Goal: Task Accomplishment & Management: Use online tool/utility

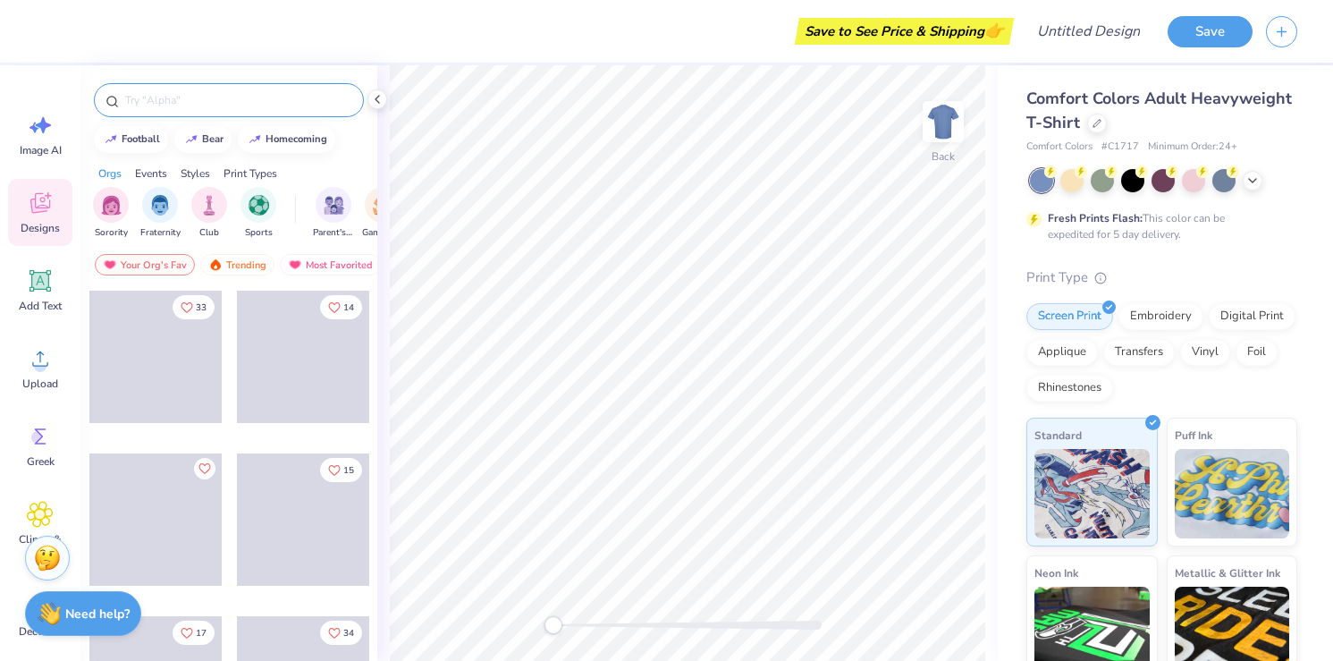
click at [171, 100] on input "text" at bounding box center [237, 100] width 229 height 18
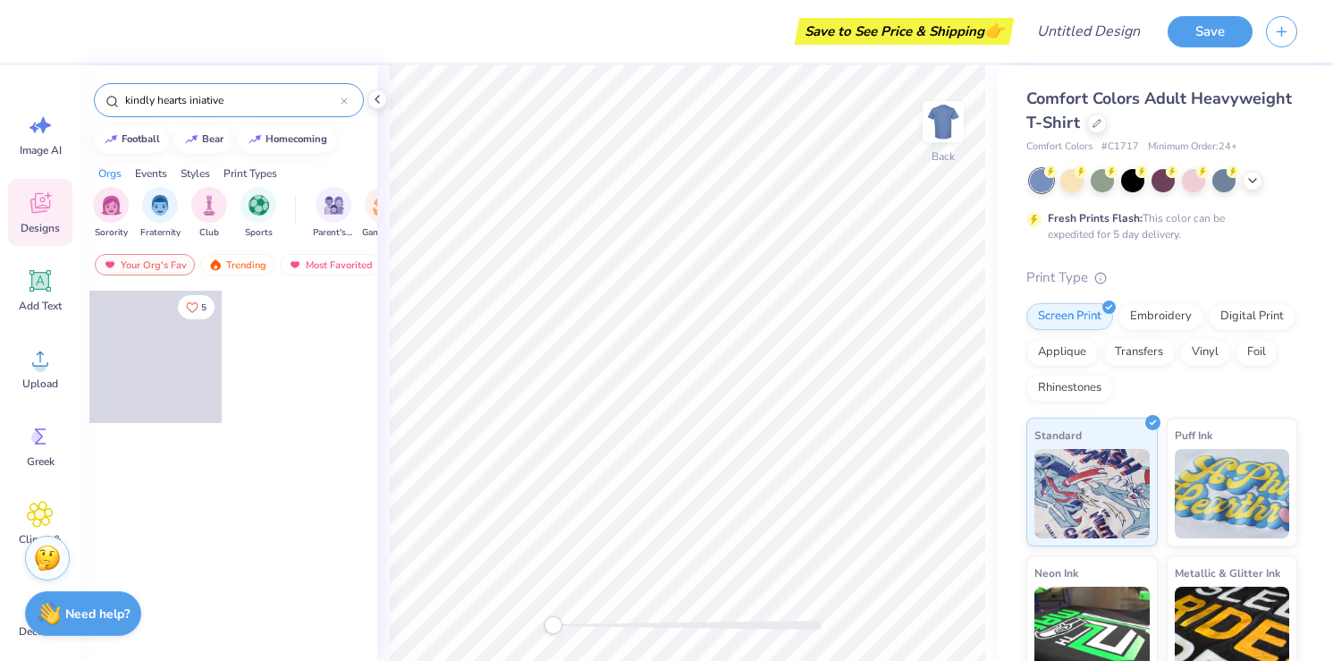
scroll to position [24, 0]
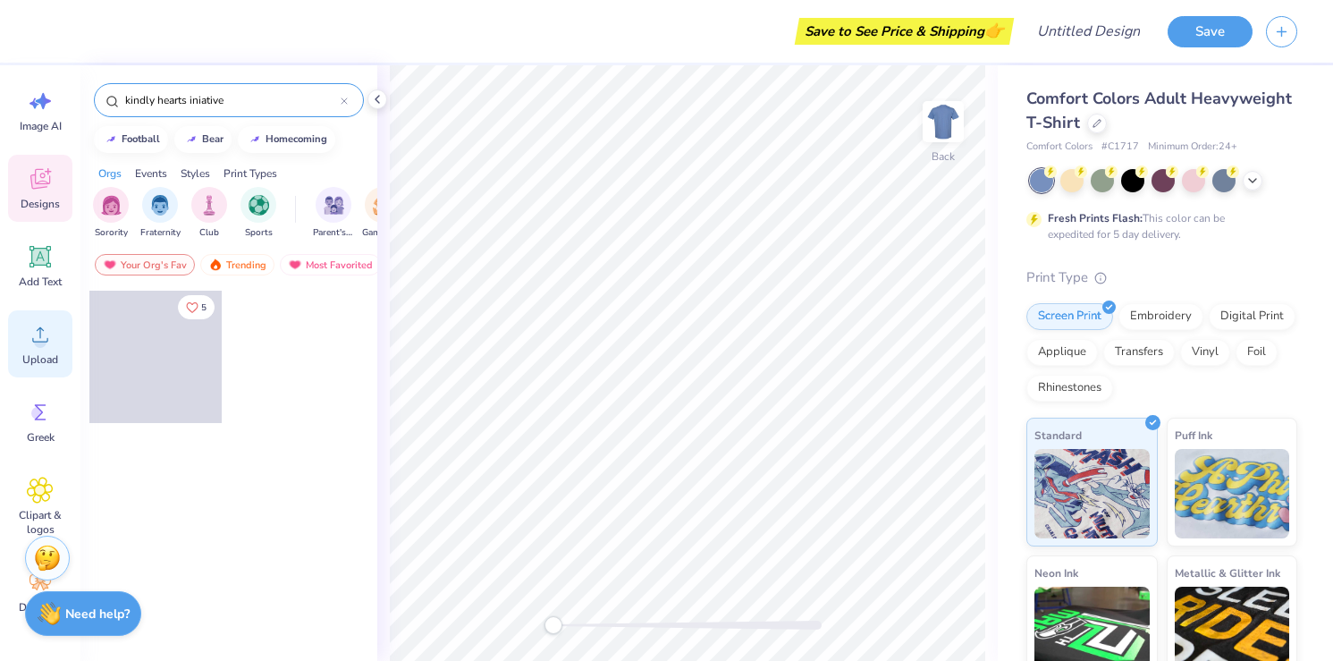
type input "kindly hearts iniative"
click at [40, 347] on circle at bounding box center [40, 341] width 13 height 13
click at [44, 423] on icon at bounding box center [40, 412] width 27 height 27
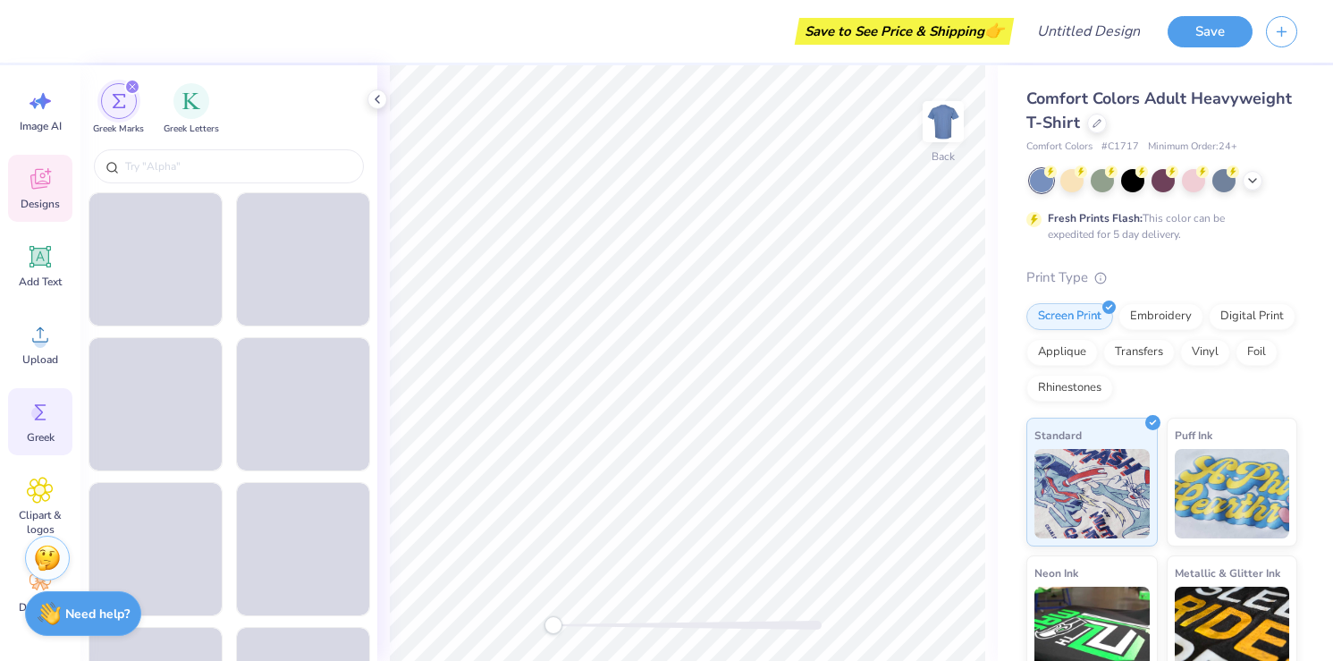
click at [49, 191] on icon at bounding box center [40, 178] width 27 height 27
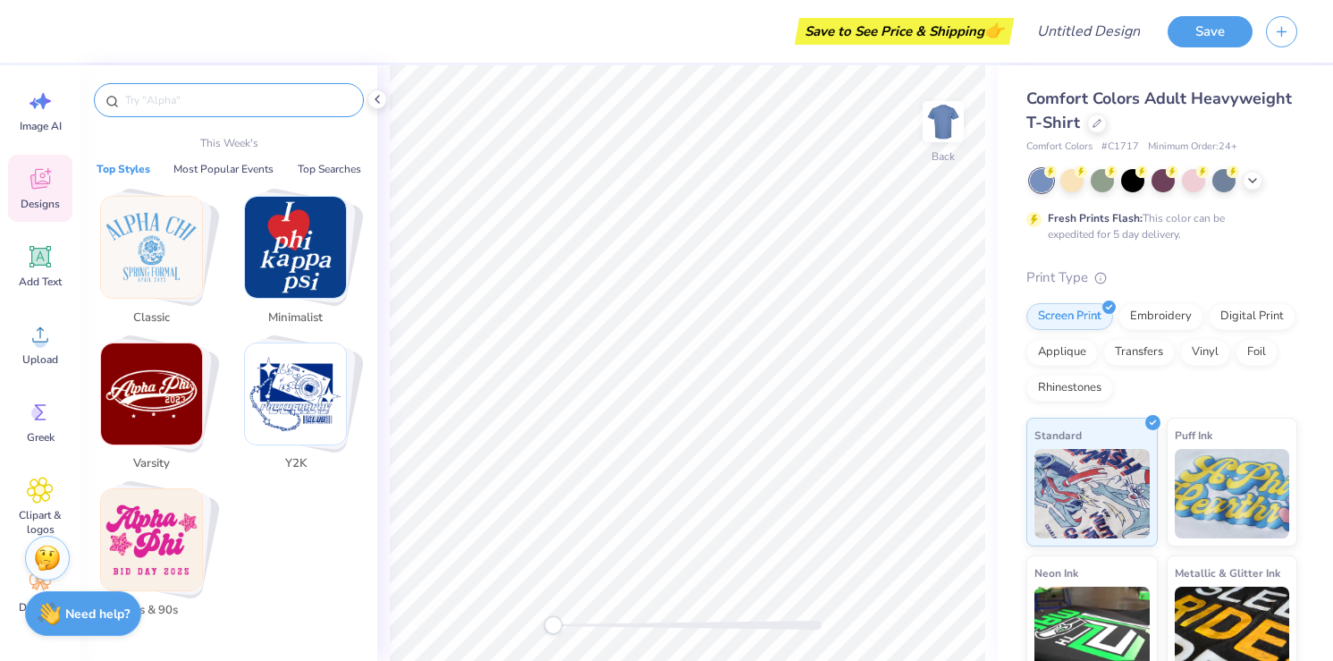
click at [197, 106] on input "text" at bounding box center [237, 100] width 229 height 18
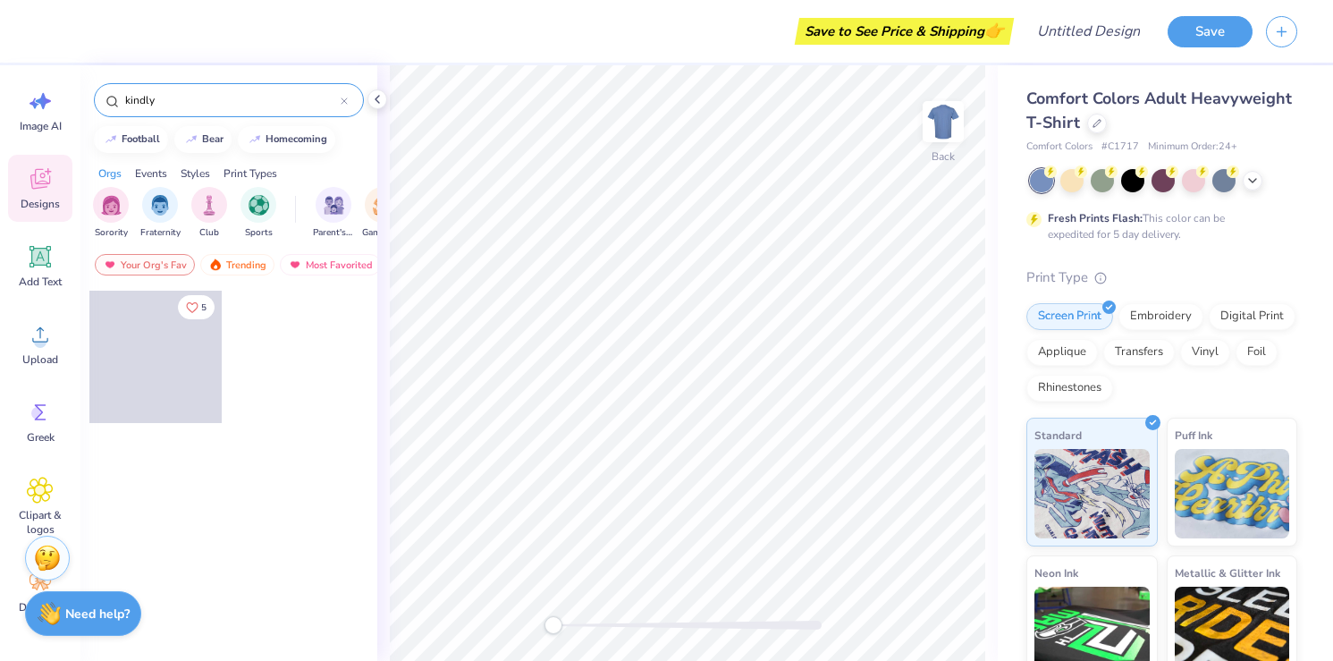
type input "kindly"
click at [147, 381] on span at bounding box center [155, 357] width 132 height 132
click at [192, 564] on div "5" at bounding box center [228, 508] width 297 height 437
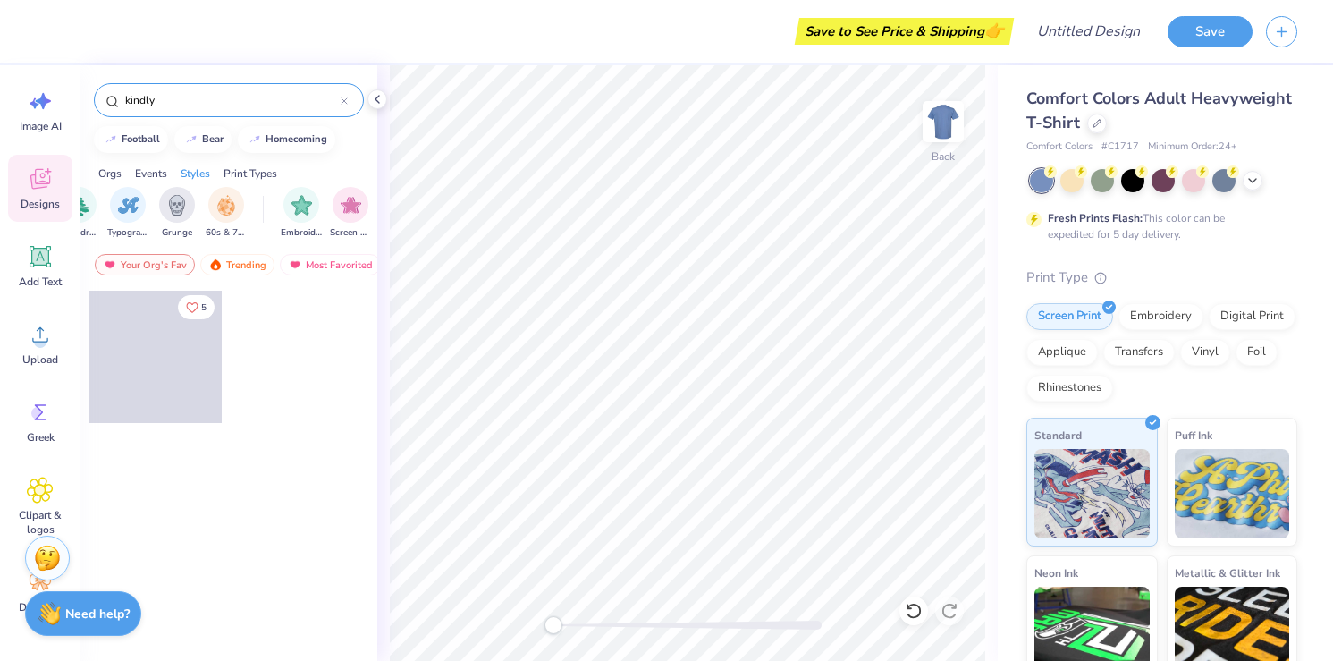
scroll to position [0, 1271]
click at [311, 267] on div "Most Favorited" at bounding box center [330, 264] width 101 height 21
click at [242, 262] on div "Trending" at bounding box center [237, 264] width 74 height 21
click at [154, 263] on div "Your Org's Fav" at bounding box center [145, 264] width 100 height 21
click at [44, 330] on icon at bounding box center [40, 334] width 27 height 27
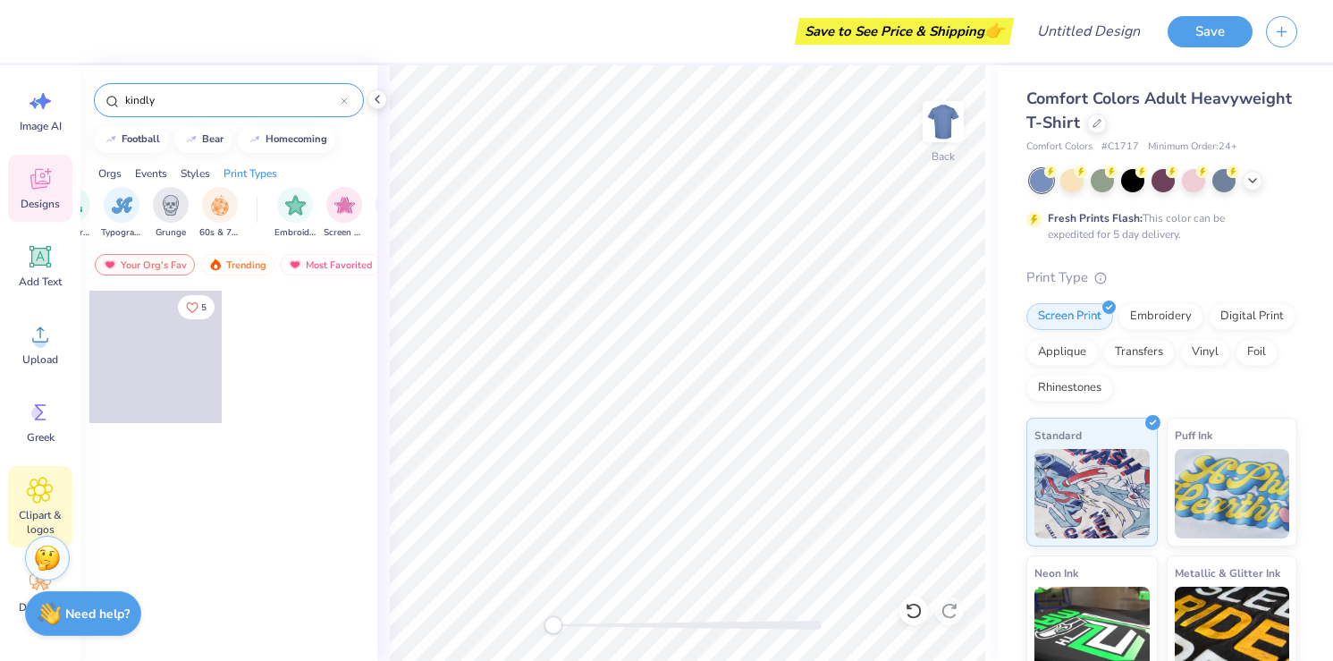
click at [51, 495] on icon at bounding box center [40, 490] width 26 height 27
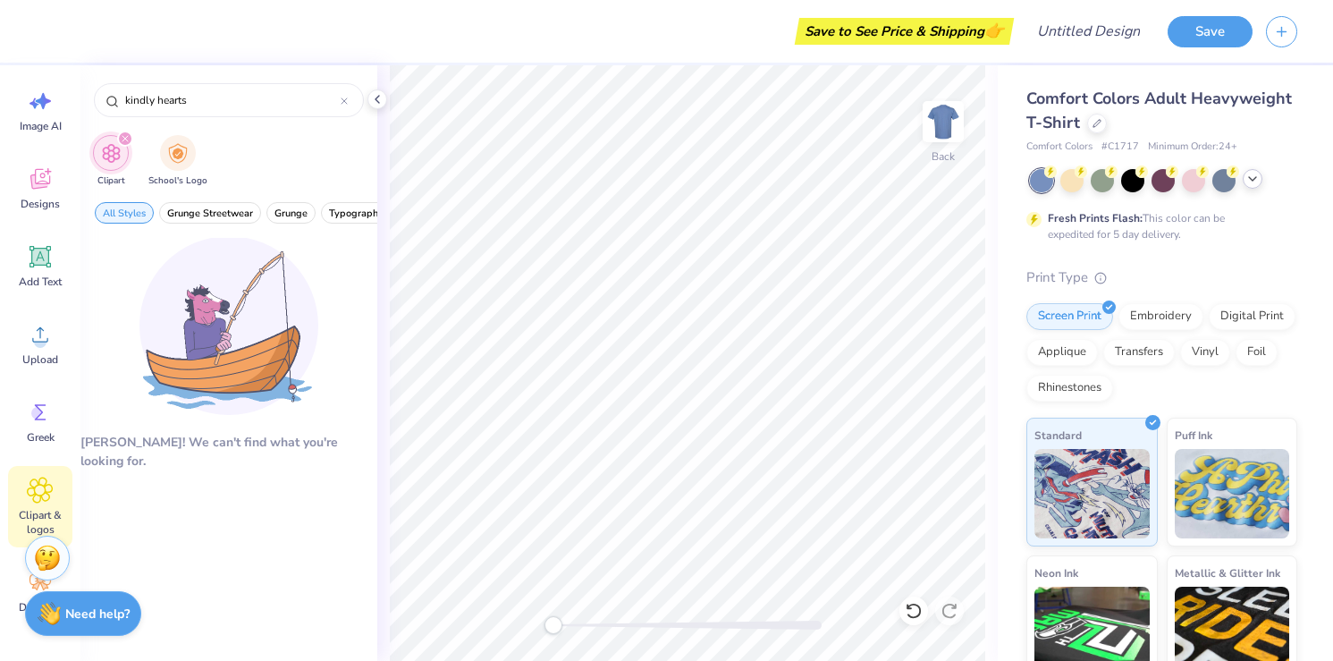
type input "kindly hearts"
click at [1251, 179] on polyline at bounding box center [1252, 179] width 7 height 4
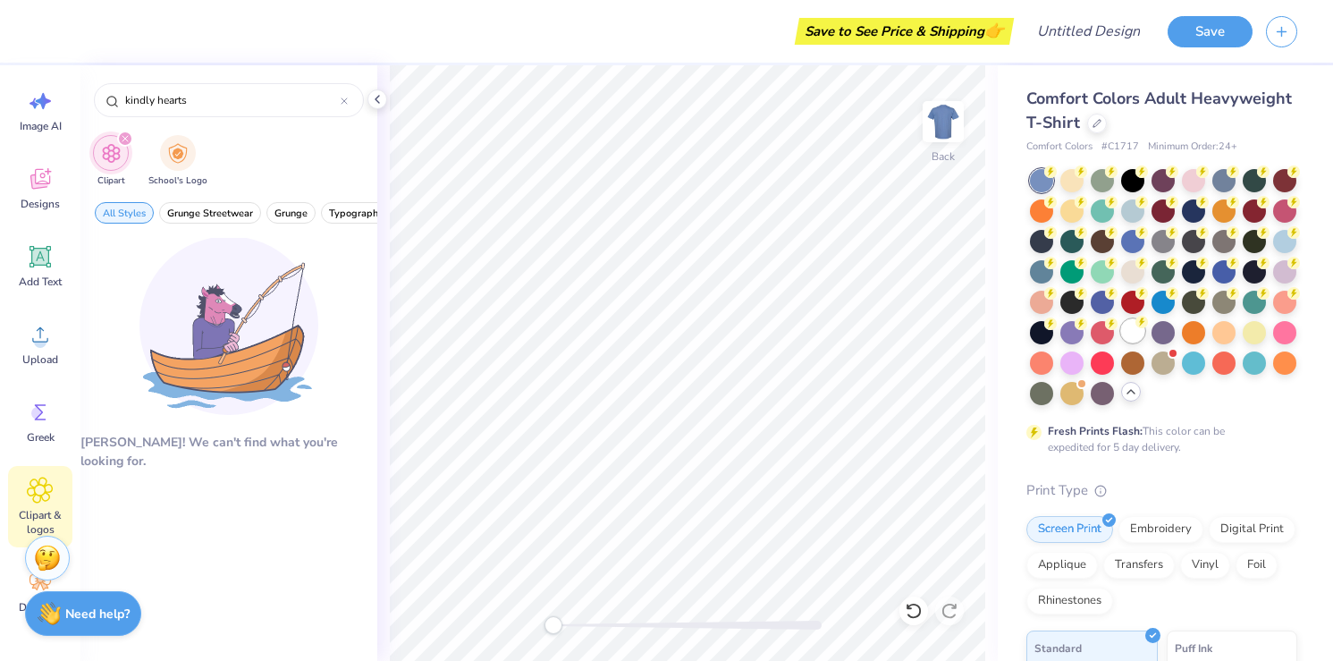
click at [1128, 336] on div at bounding box center [1132, 330] width 23 height 23
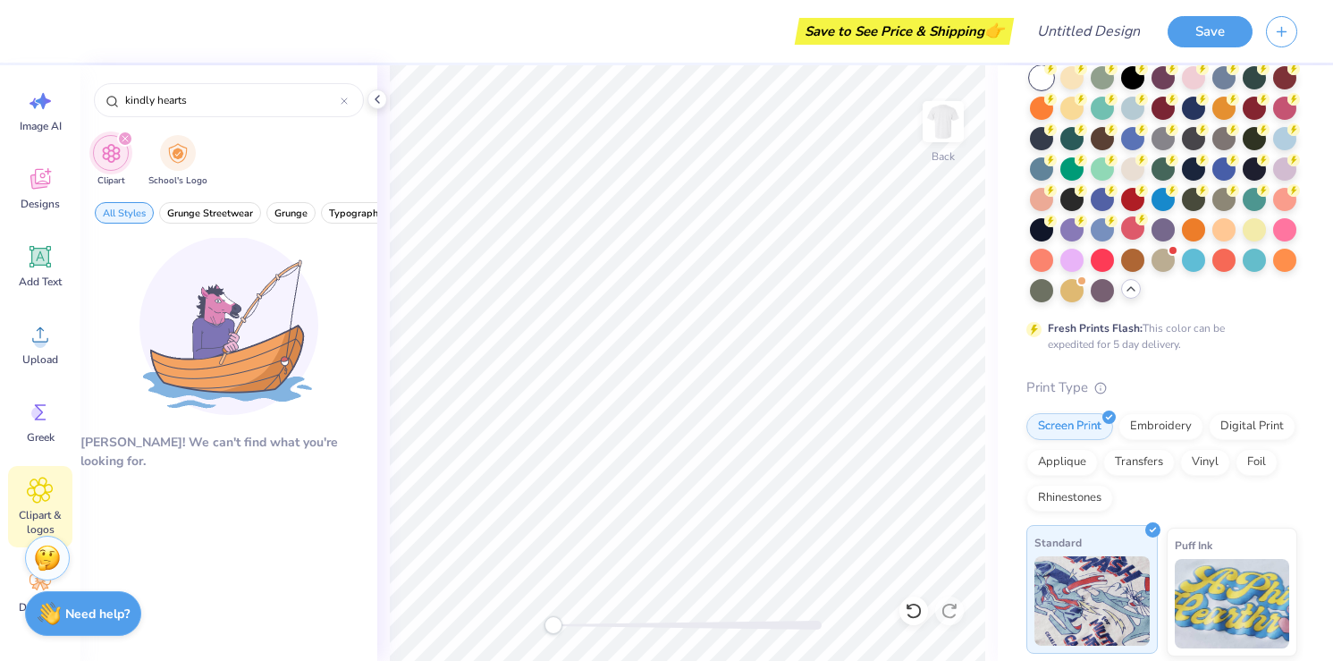
scroll to position [0, 0]
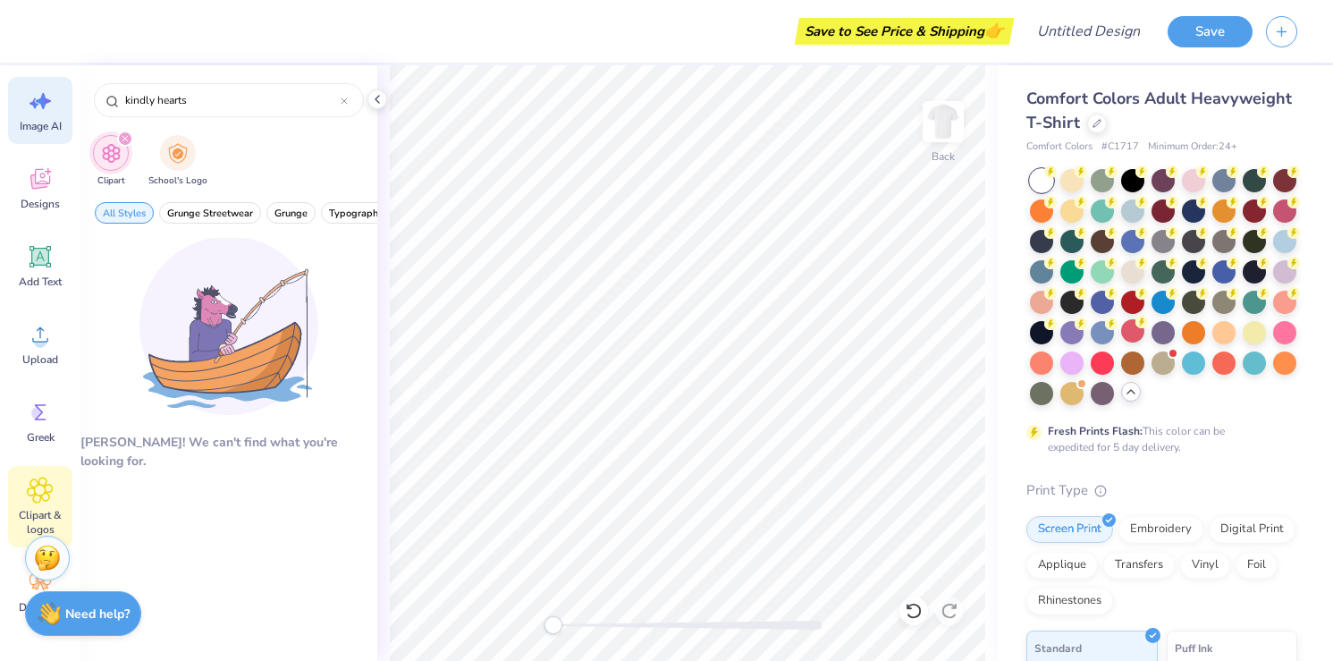
click at [41, 106] on icon at bounding box center [40, 101] width 27 height 27
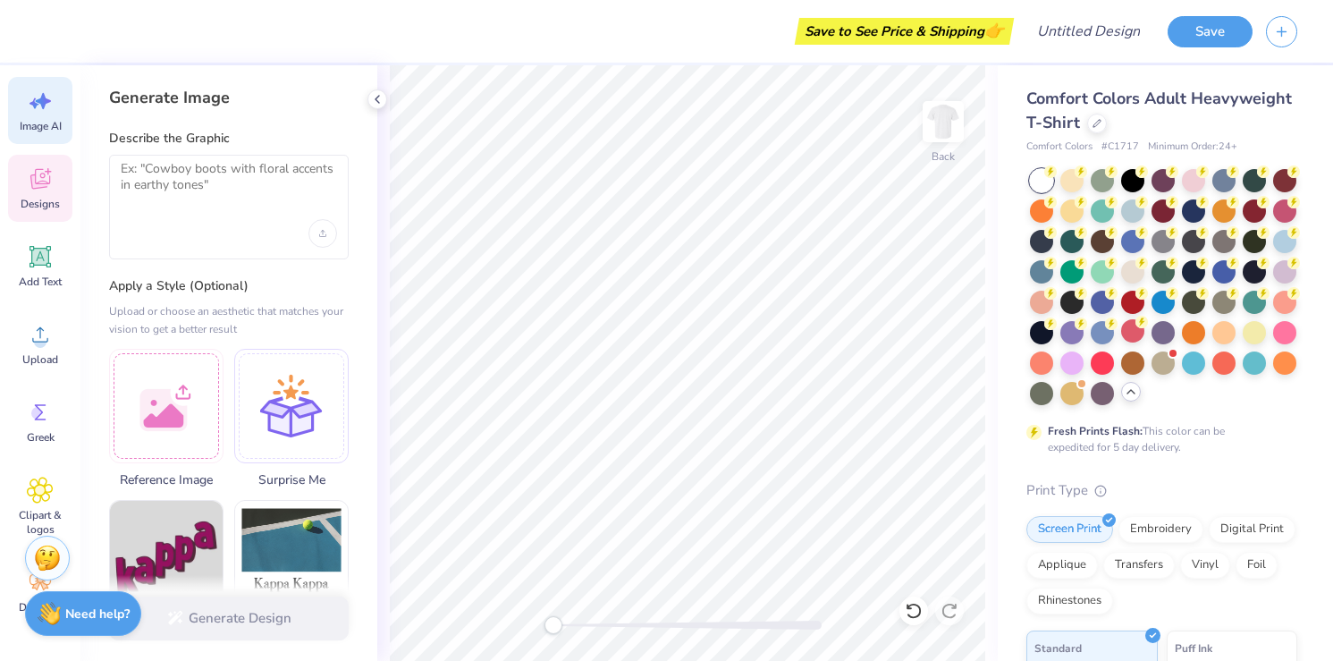
click at [46, 156] on div "Designs" at bounding box center [40, 188] width 64 height 67
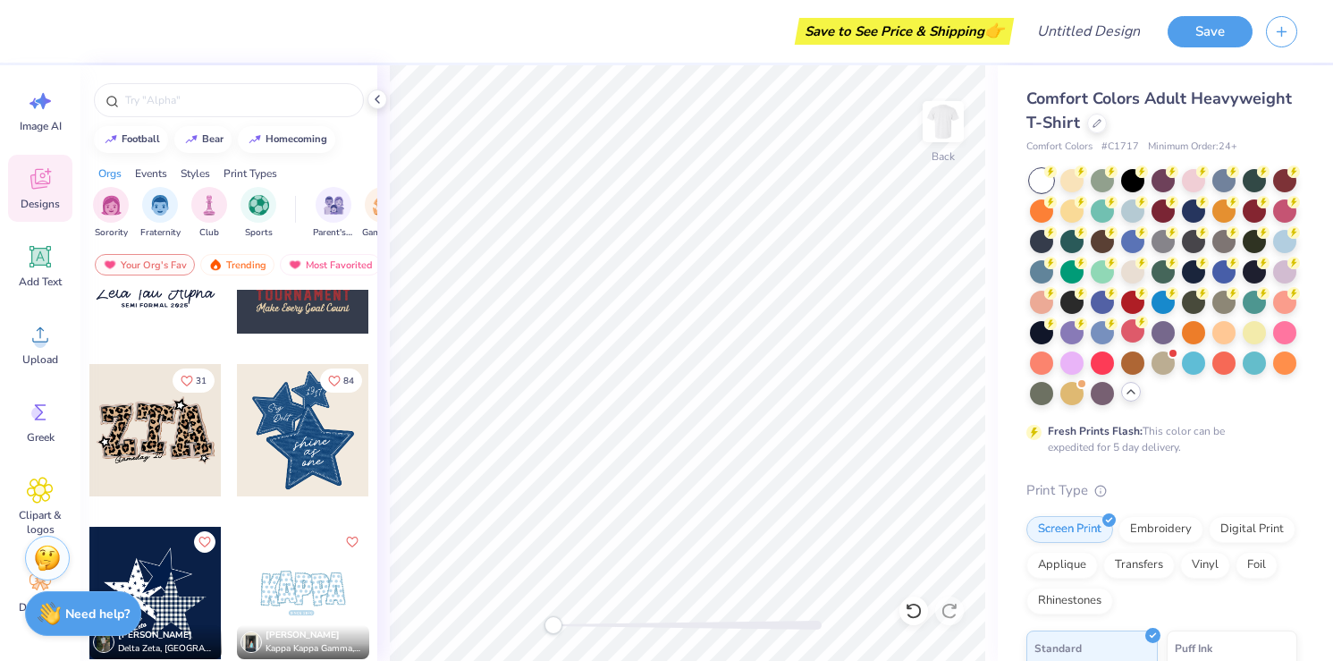
scroll to position [1524, 0]
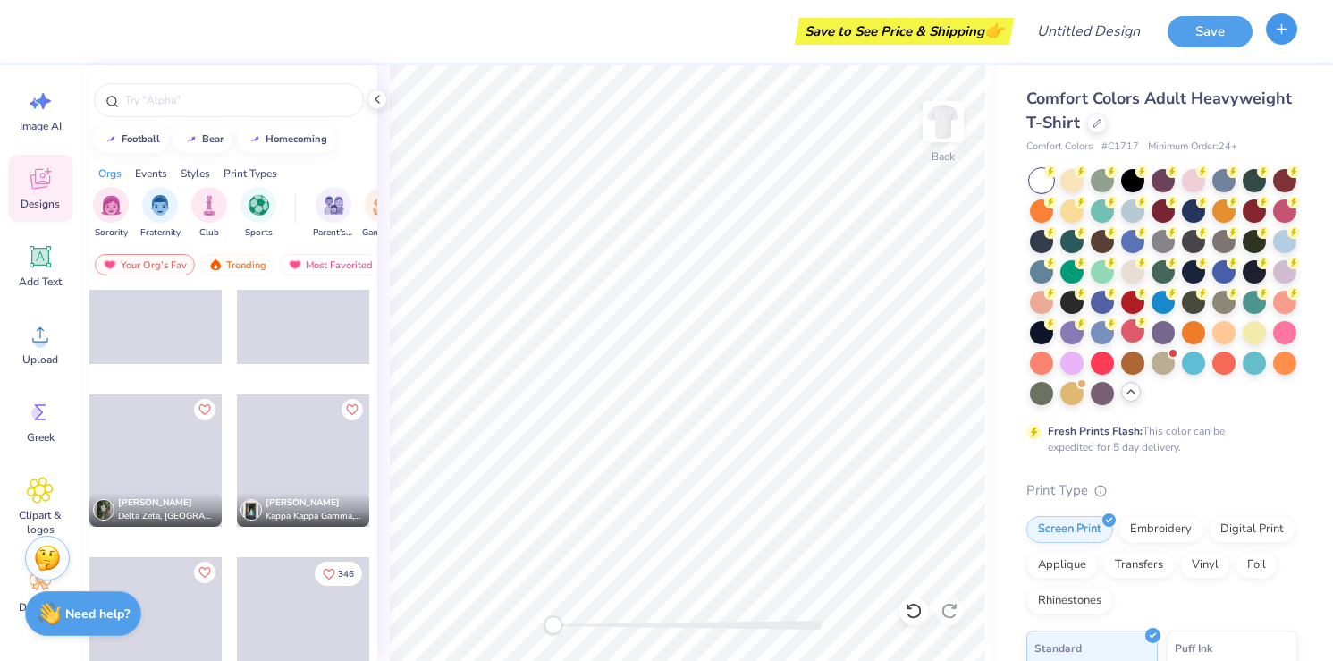
click at [1282, 33] on icon "button" at bounding box center [1281, 28] width 15 height 15
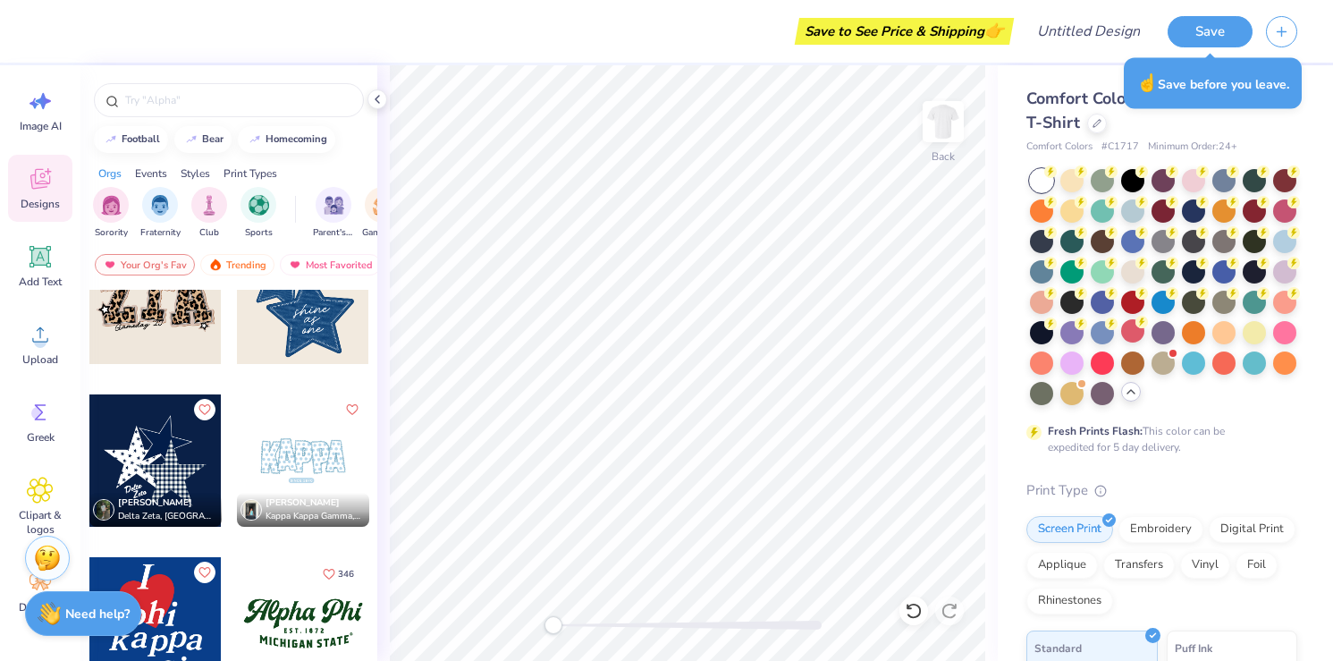
scroll to position [1656, 0]
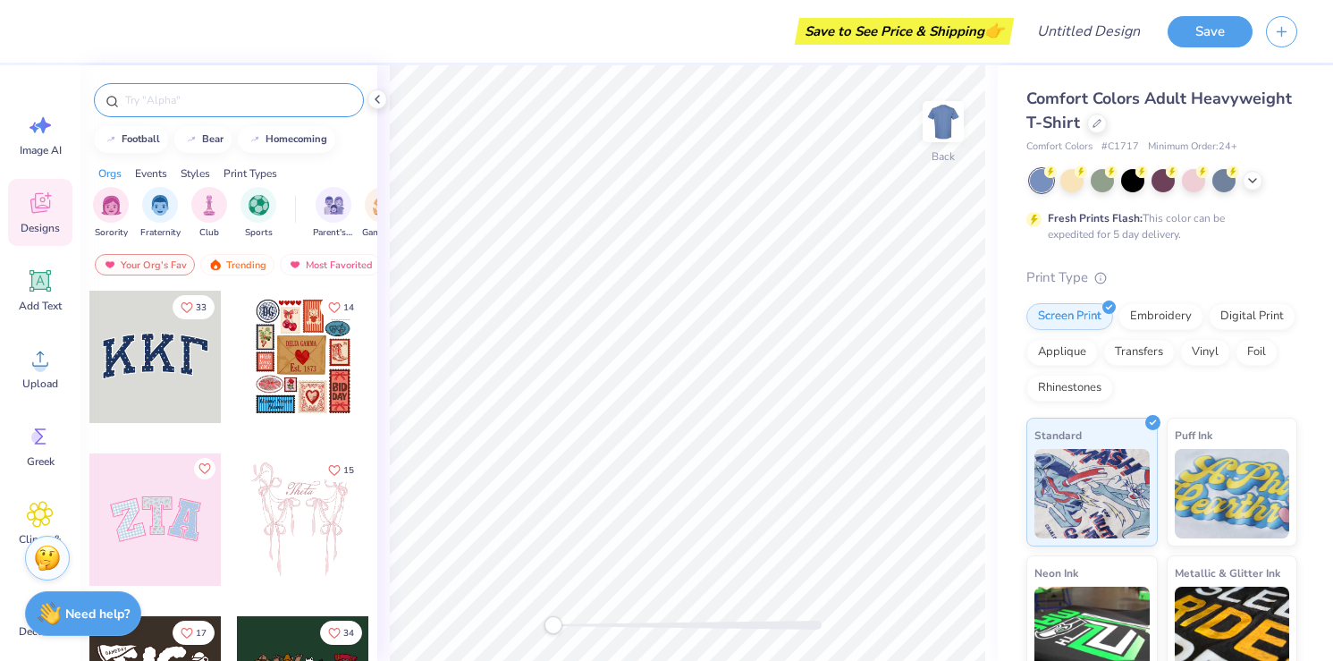
click at [191, 91] on input "text" at bounding box center [237, 100] width 229 height 18
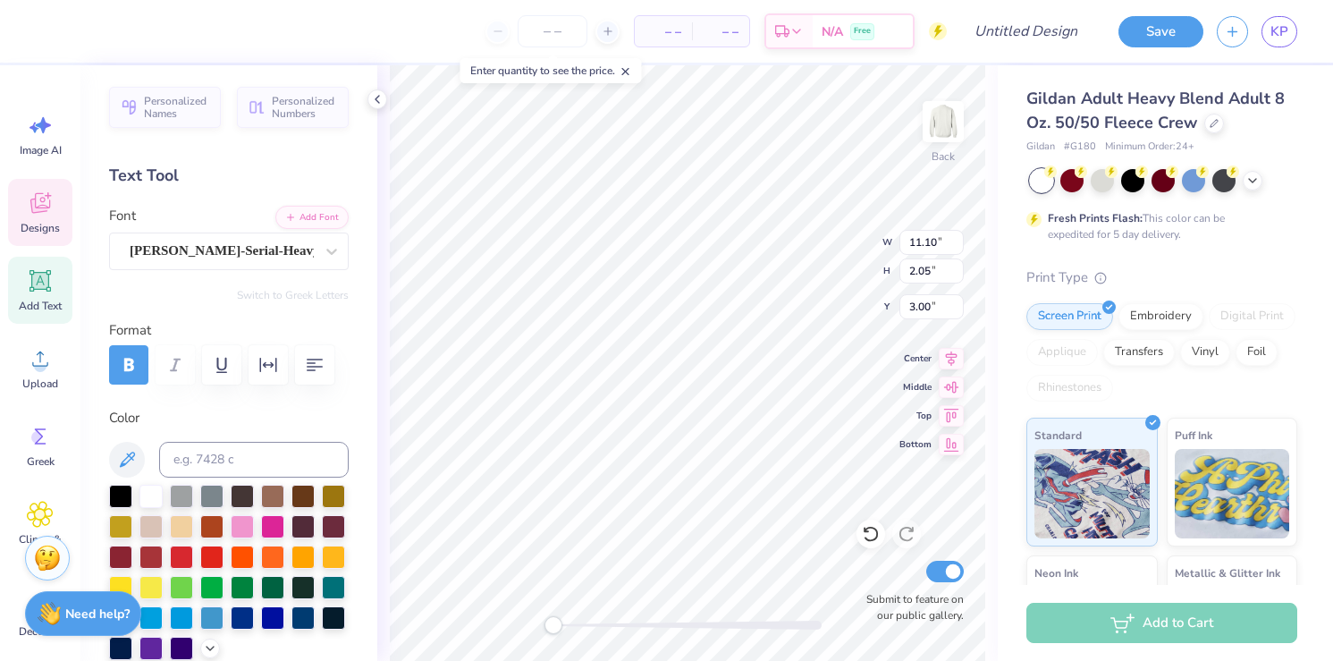
scroll to position [0, 4]
type textarea "Alpha Xi Delta"
click at [245, 267] on div "Casad-Serial-Heavy" at bounding box center [229, 251] width 240 height 38
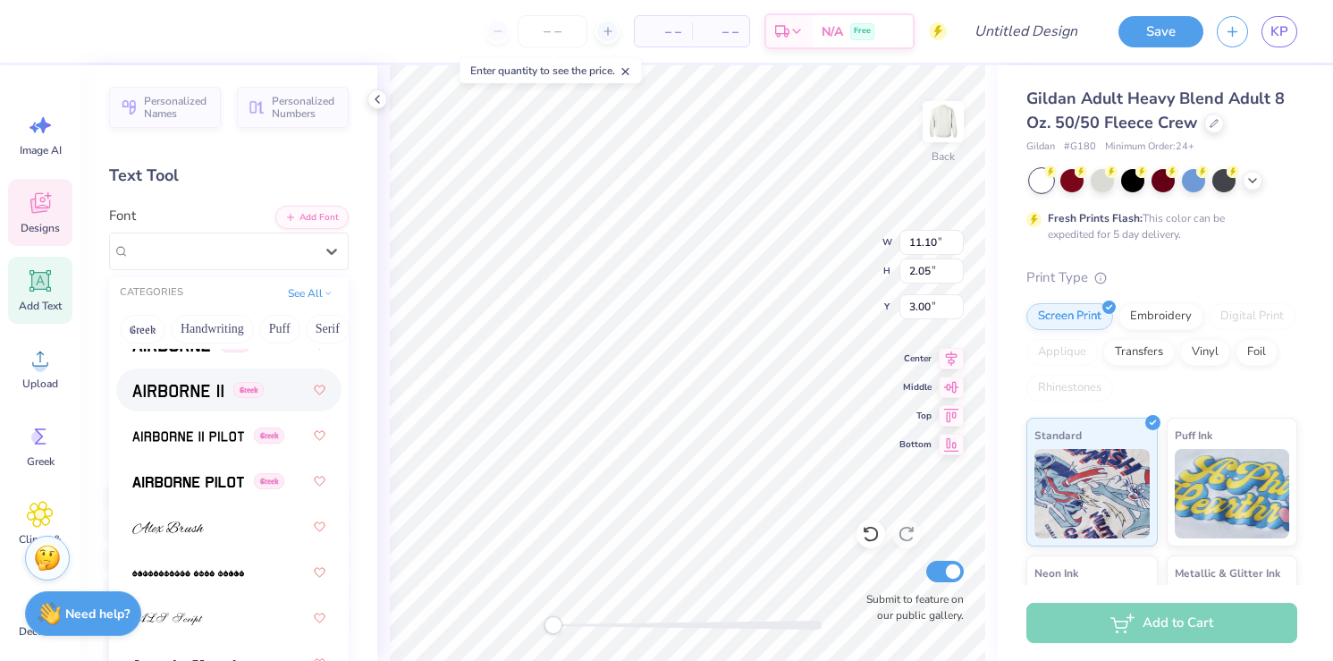
scroll to position [594, 0]
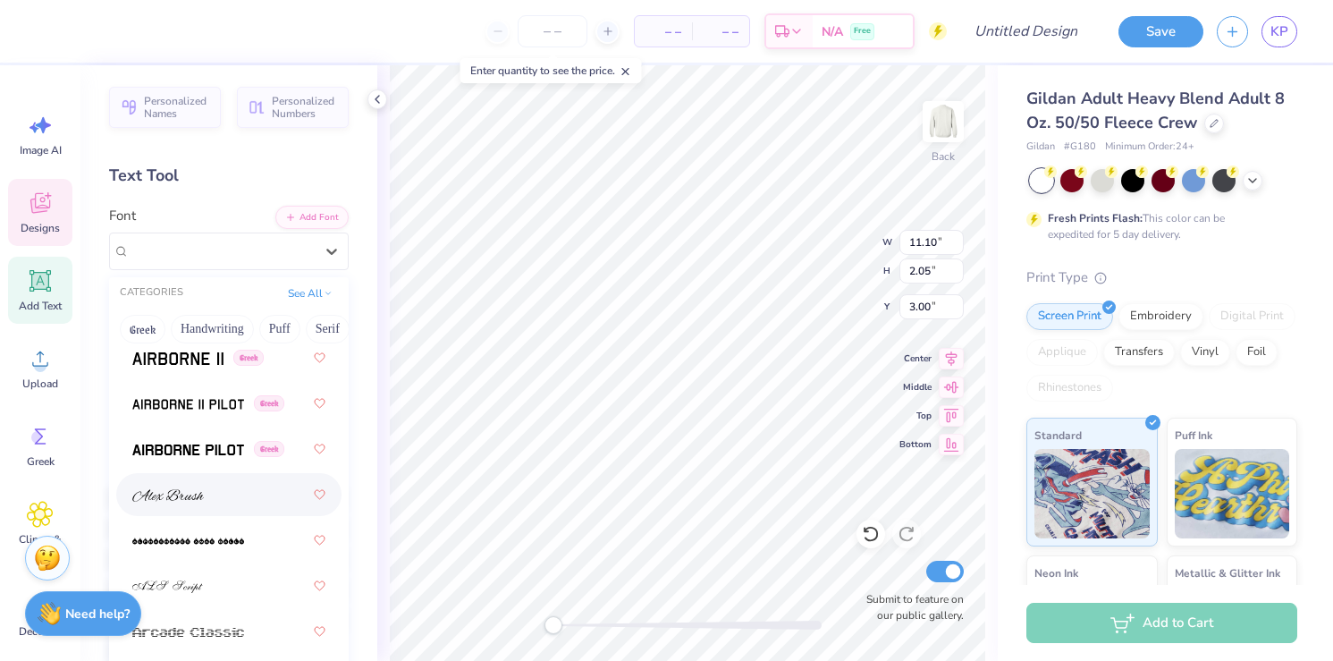
click at [192, 505] on div at bounding box center [228, 494] width 193 height 32
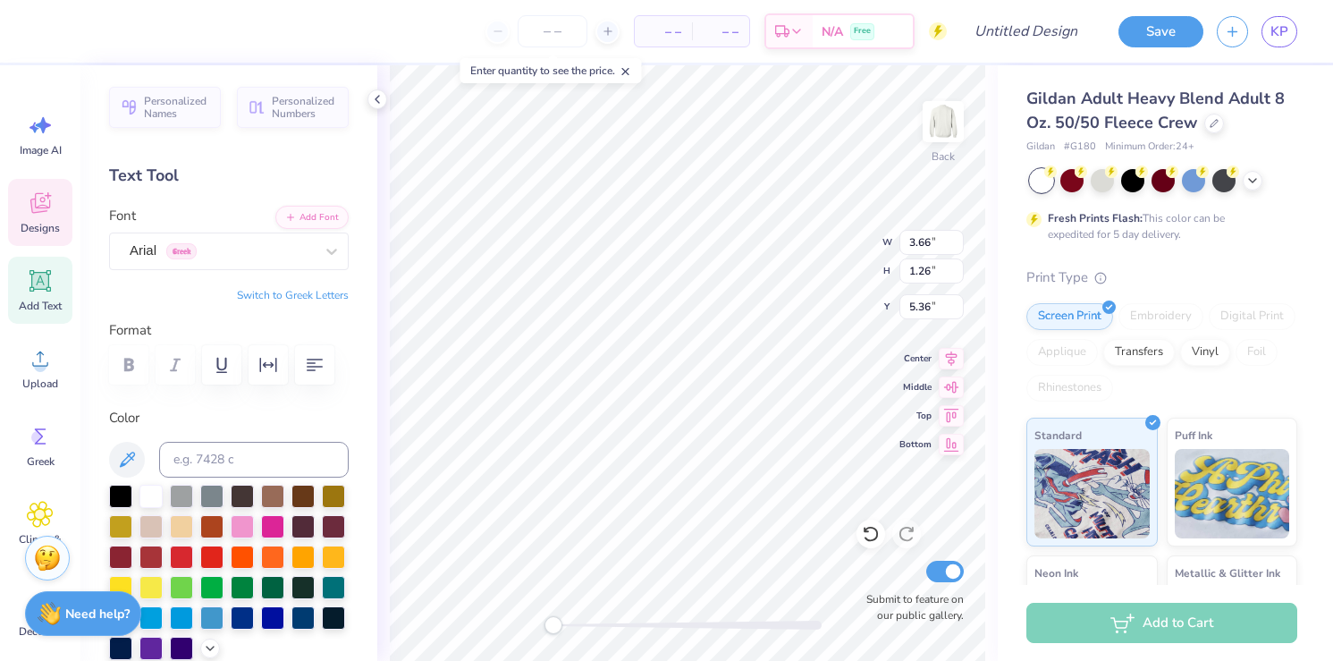
type input "3.66"
type input "1.26"
type input "5.36"
type textarea "Kindly Hearts Initiative"
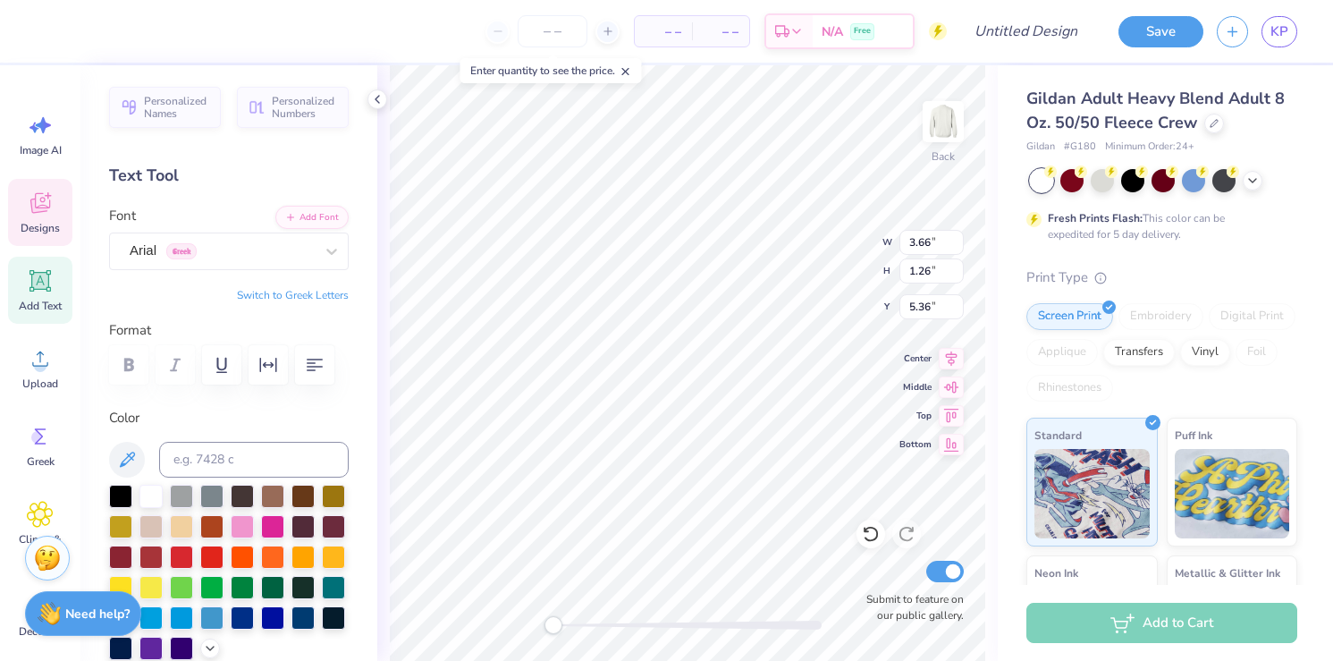
scroll to position [1, 4]
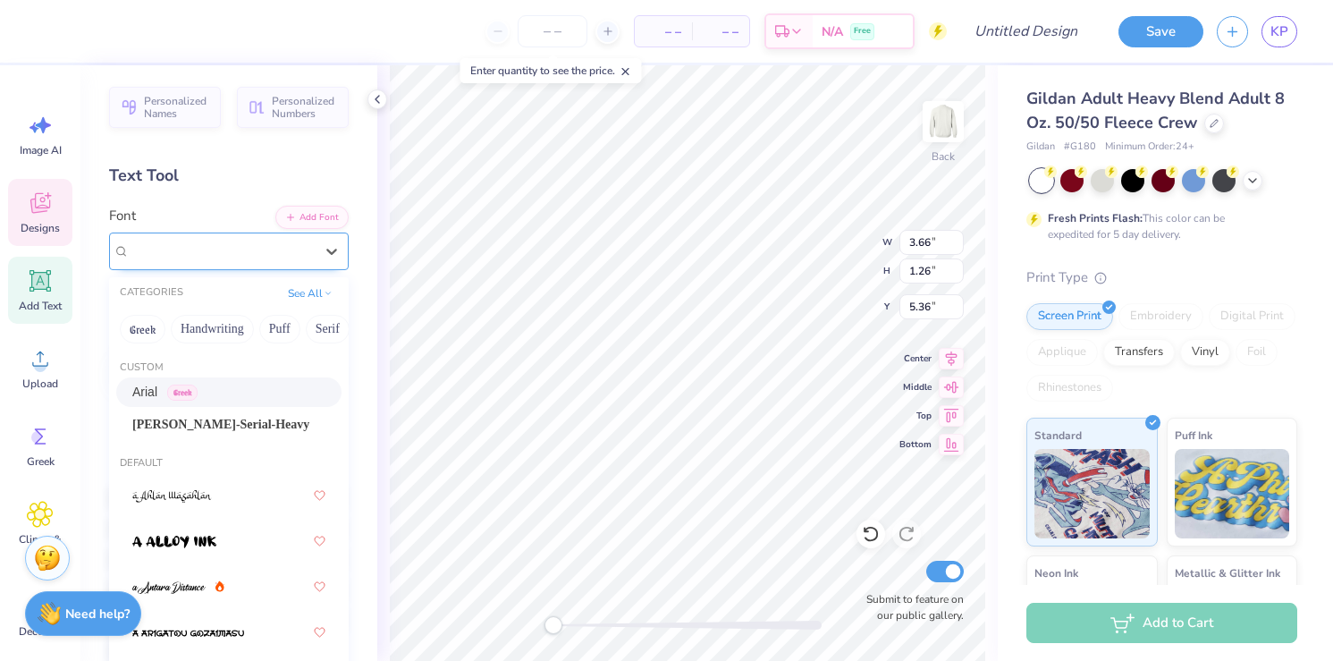
click at [218, 255] on div "Arial Greek" at bounding box center [222, 251] width 188 height 28
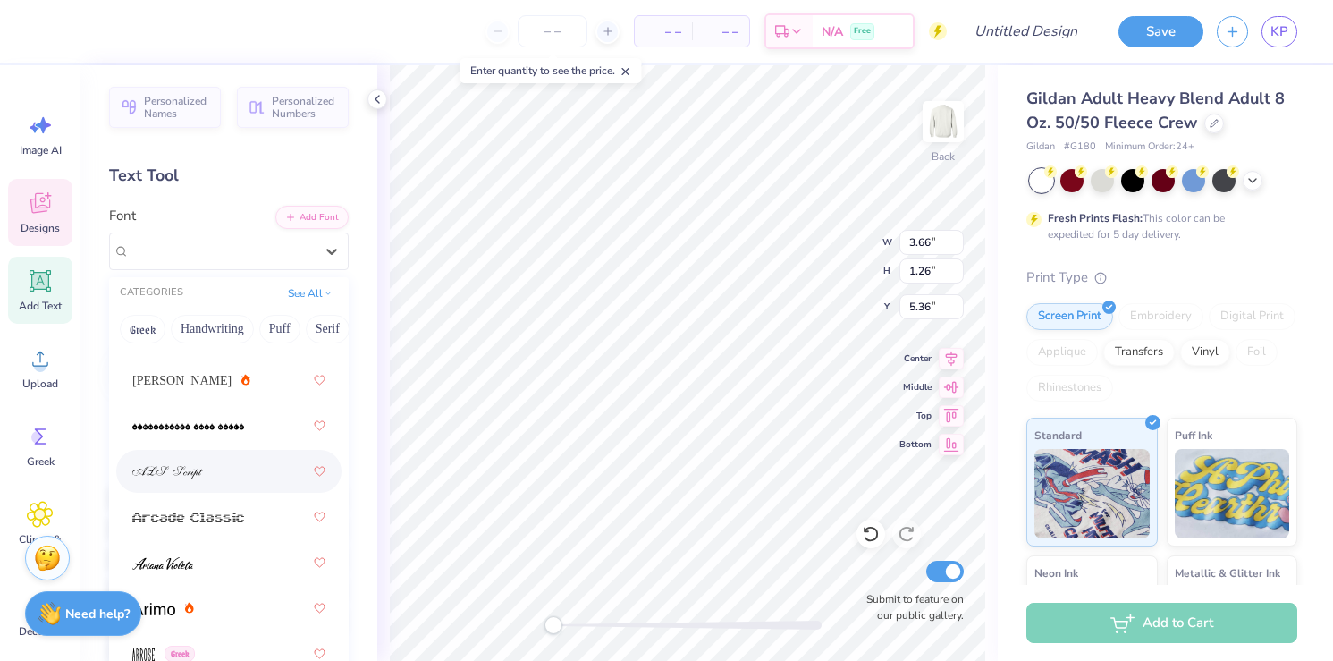
scroll to position [674, 0]
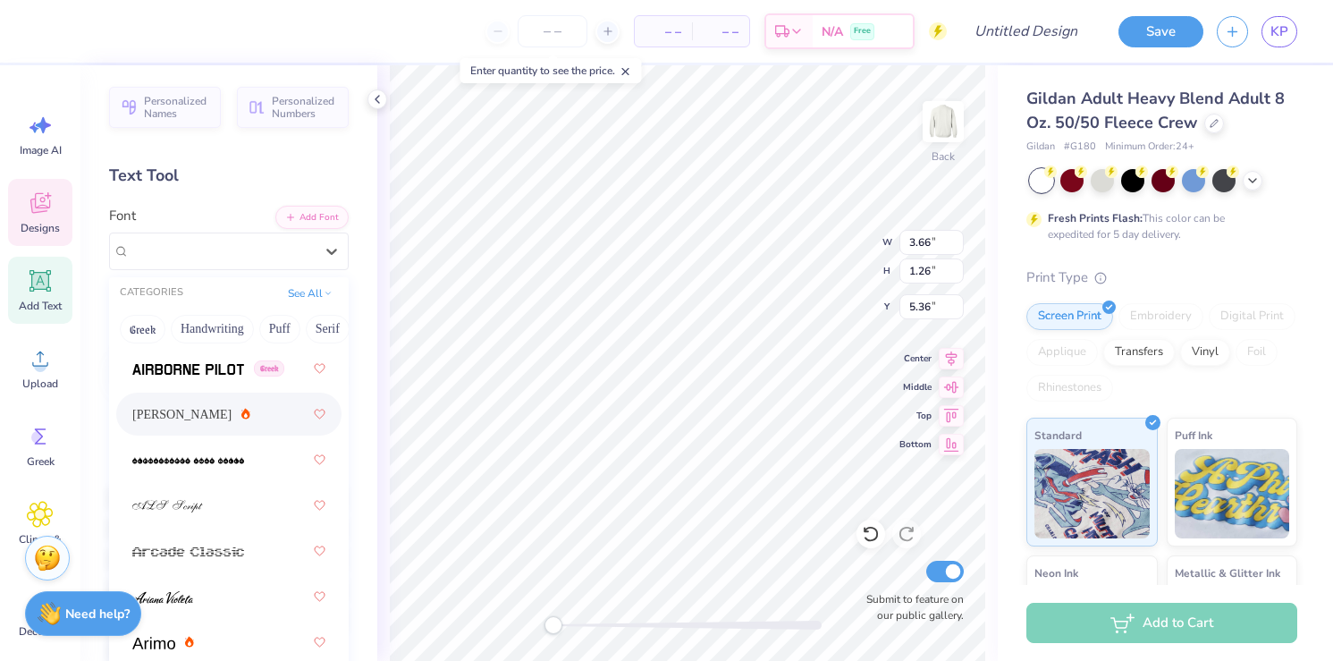
click at [211, 410] on div "Alex Brush" at bounding box center [228, 414] width 193 height 32
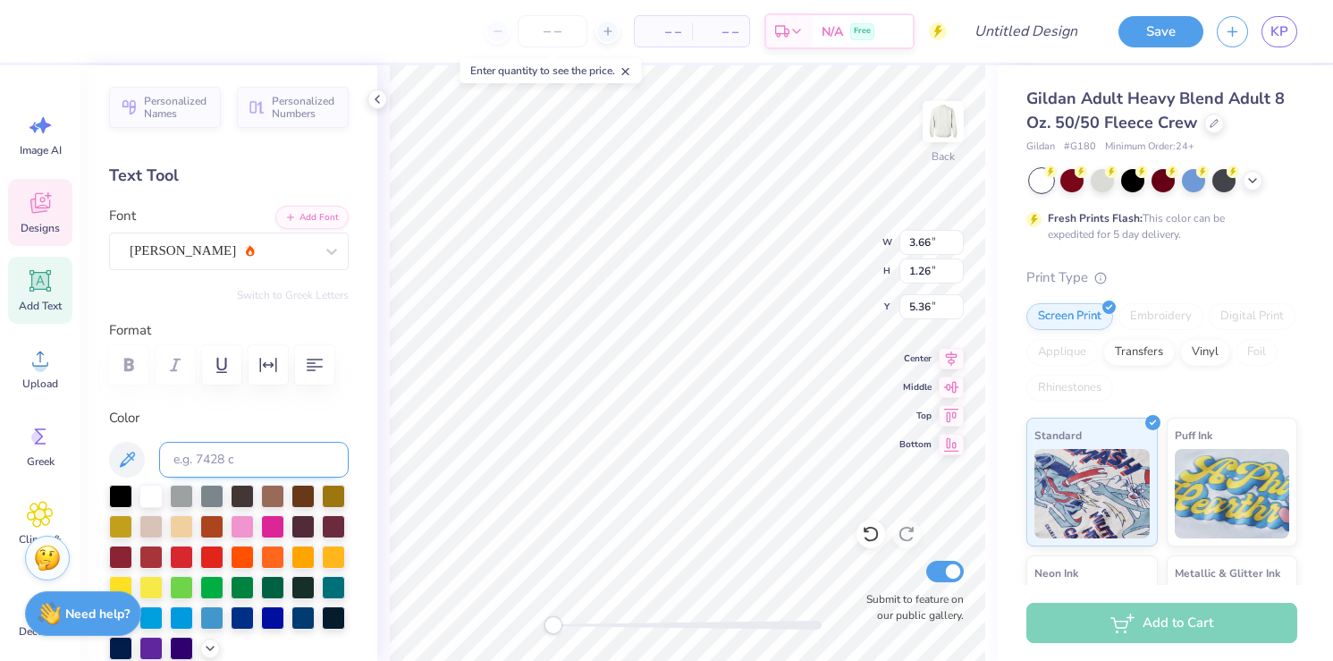
scroll to position [1, 7]
type input "12.86"
type input "1.88"
type input "3.15"
type input "1.89"
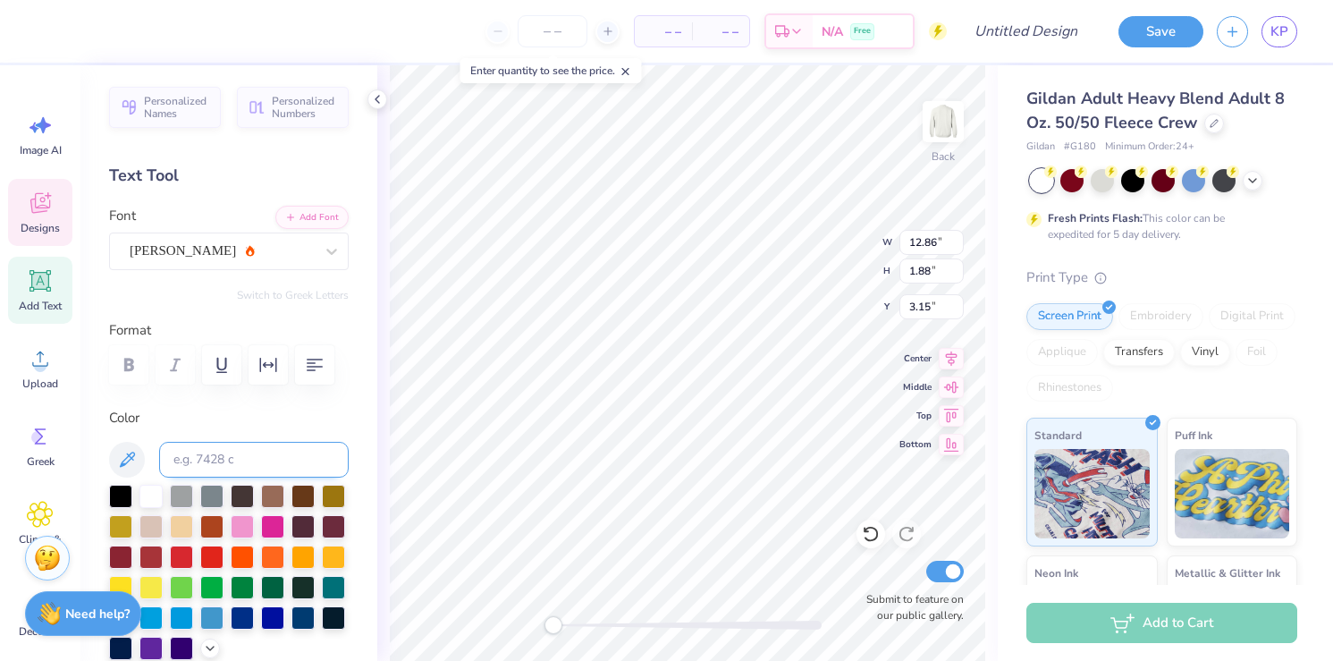
type input "1.73"
type input "5.13"
type input "5.82"
type input "0.62"
type input "5.67"
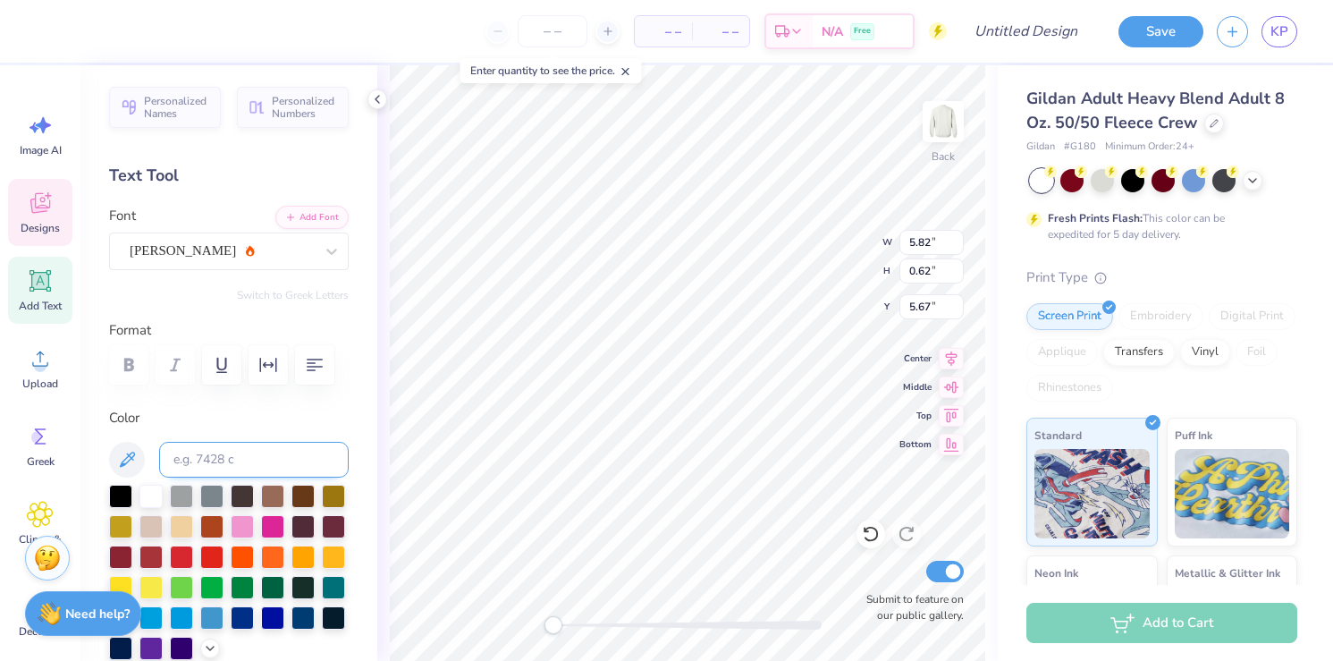
scroll to position [0, 7]
type input "12.86"
type input "1.88"
type input "3.15"
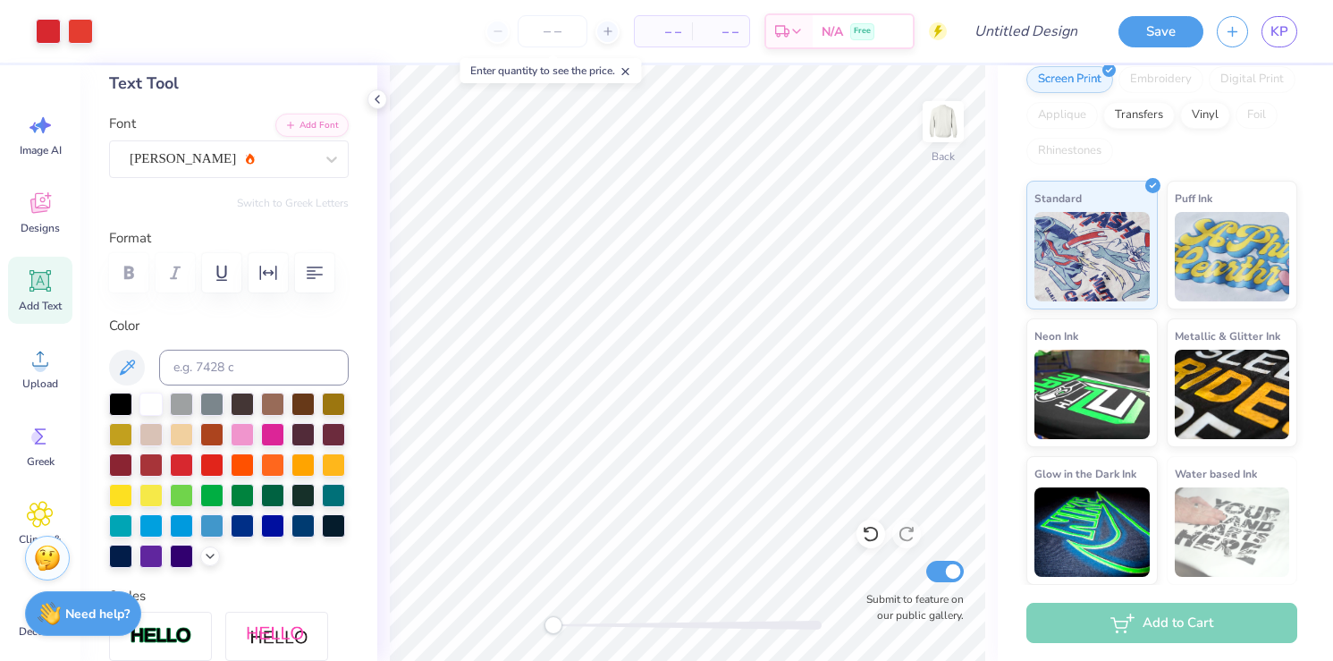
scroll to position [0, 0]
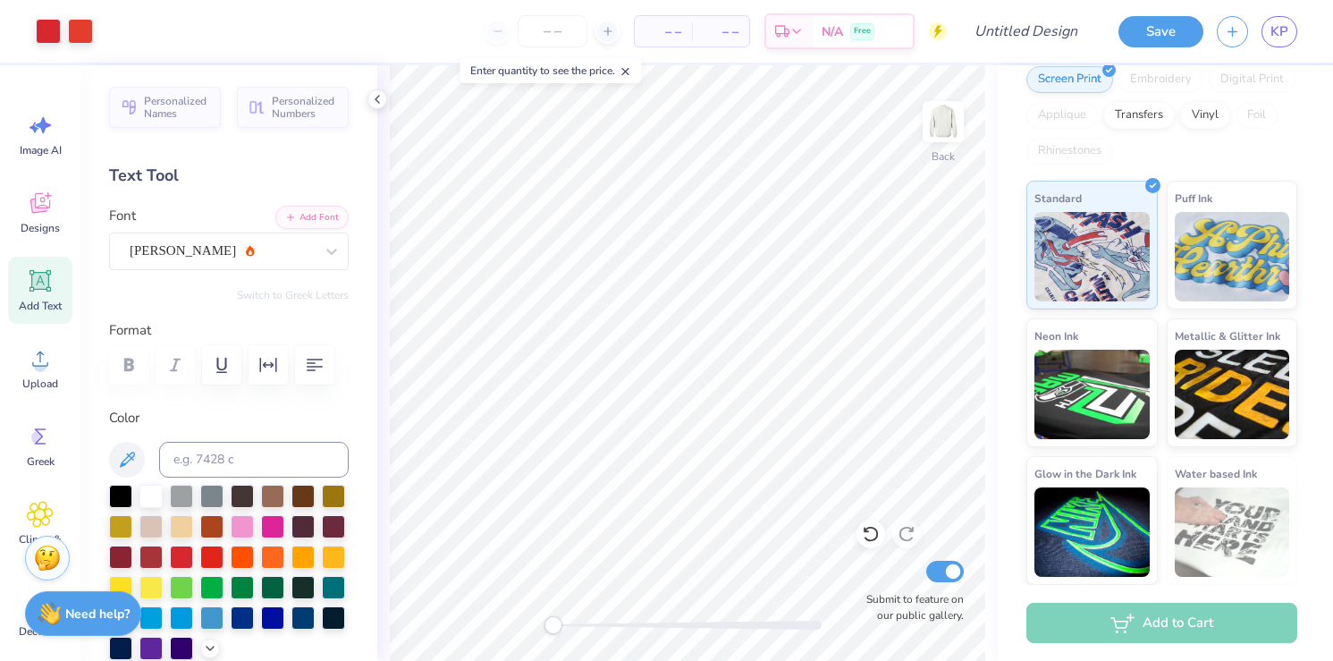
click at [627, 73] on line at bounding box center [625, 72] width 6 height 6
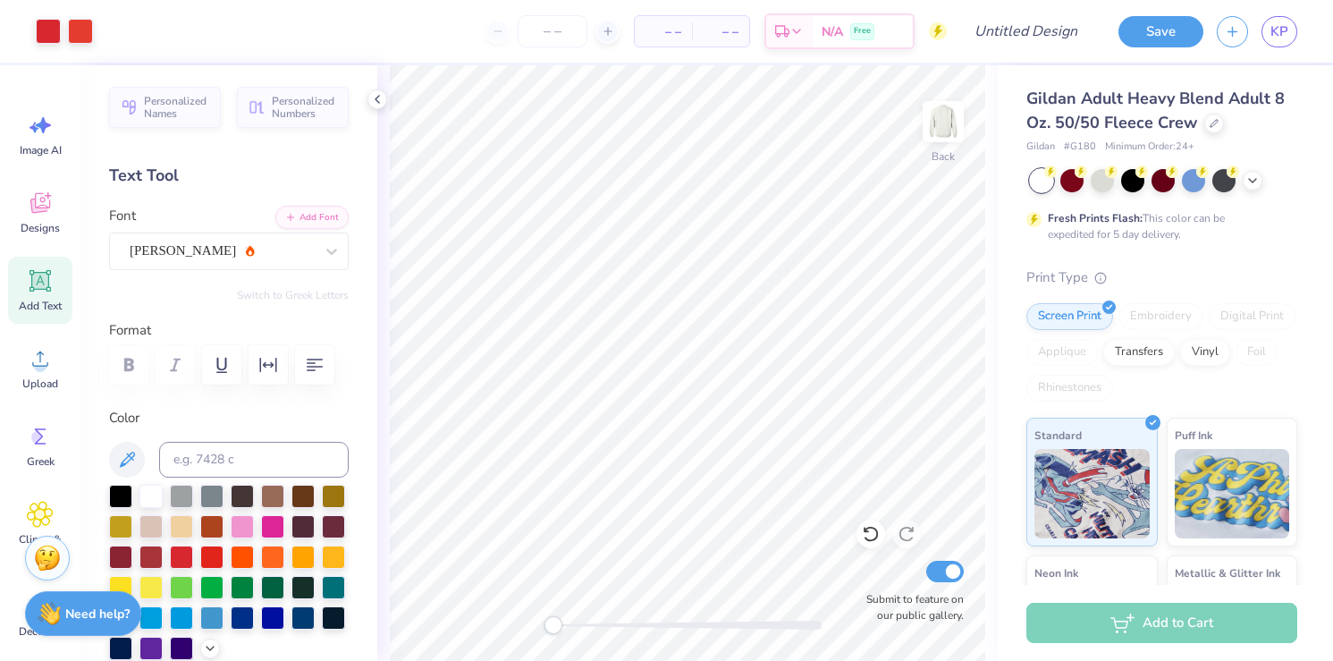
click at [1134, 87] on div "Gildan Adult Heavy Blend Adult 8 Oz. 50/50 Fleece Crew" at bounding box center [1161, 111] width 271 height 48
click at [1205, 123] on div at bounding box center [1214, 122] width 20 height 20
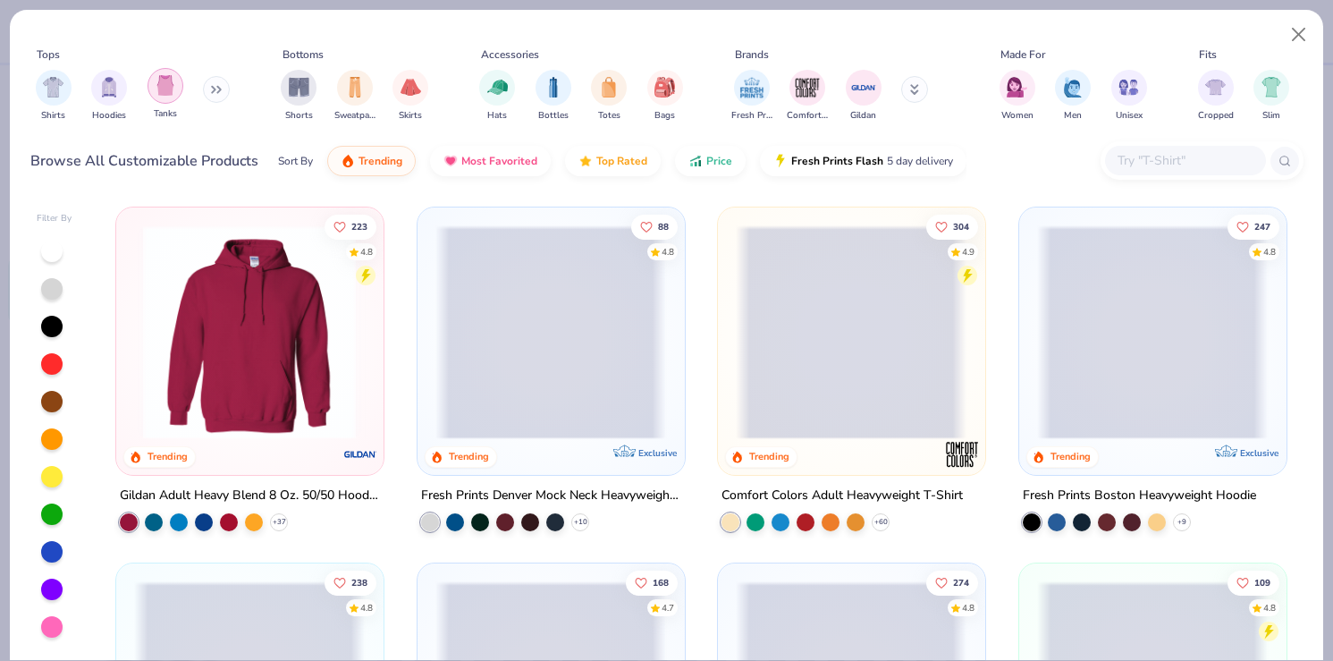
click at [165, 94] on img "filter for Tanks" at bounding box center [166, 85] width 20 height 21
